Goal: Complete application form

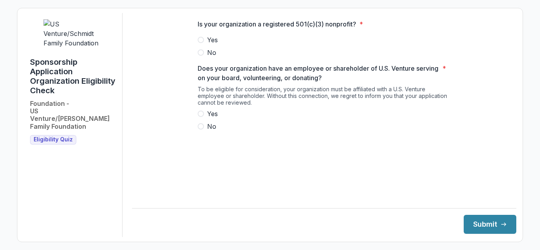
click at [197, 45] on div "Is your organization a registered 501(c)(3) nonprofit? * Yes No Does your organ…" at bounding box center [324, 78] width 266 height 131
click at [205, 45] on label "Yes" at bounding box center [324, 39] width 253 height 9
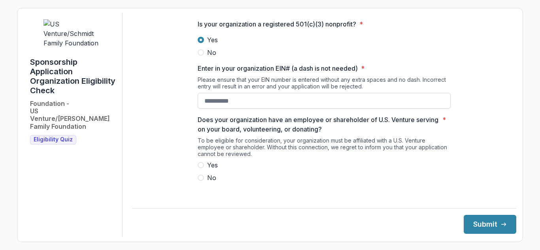
click at [212, 109] on input "Enter in your organization EIN# (a dash is not needed) *" at bounding box center [324, 101] width 253 height 16
type input "**********"
click at [198, 181] on span at bounding box center [201, 178] width 6 height 6
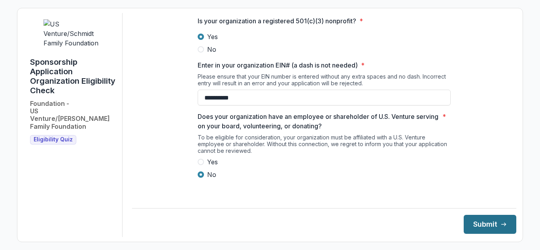
click at [478, 223] on button "Submit" at bounding box center [490, 224] width 53 height 19
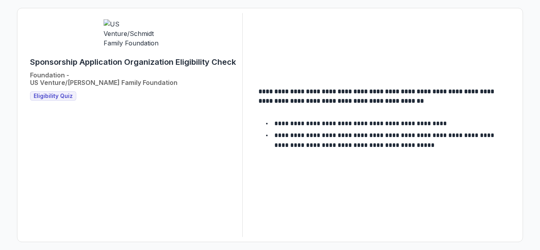
click at [55, 93] on span "Eligibility Quiz" at bounding box center [53, 96] width 39 height 7
